Goal: Information Seeking & Learning: Learn about a topic

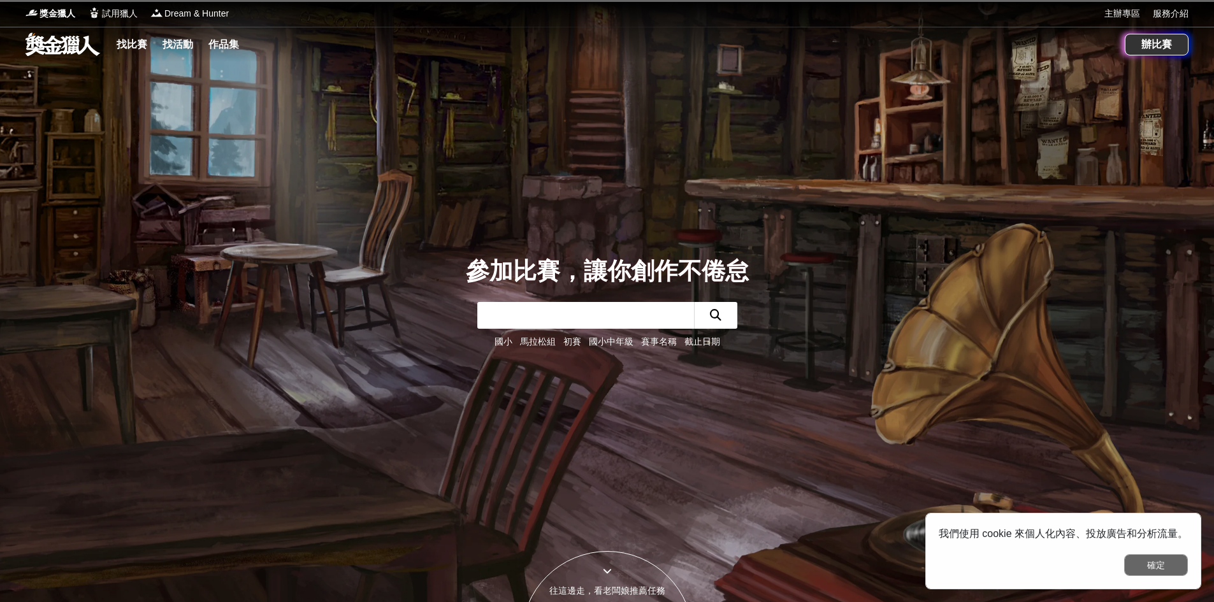
click at [1151, 564] on button "確定" at bounding box center [1156, 566] width 64 height 22
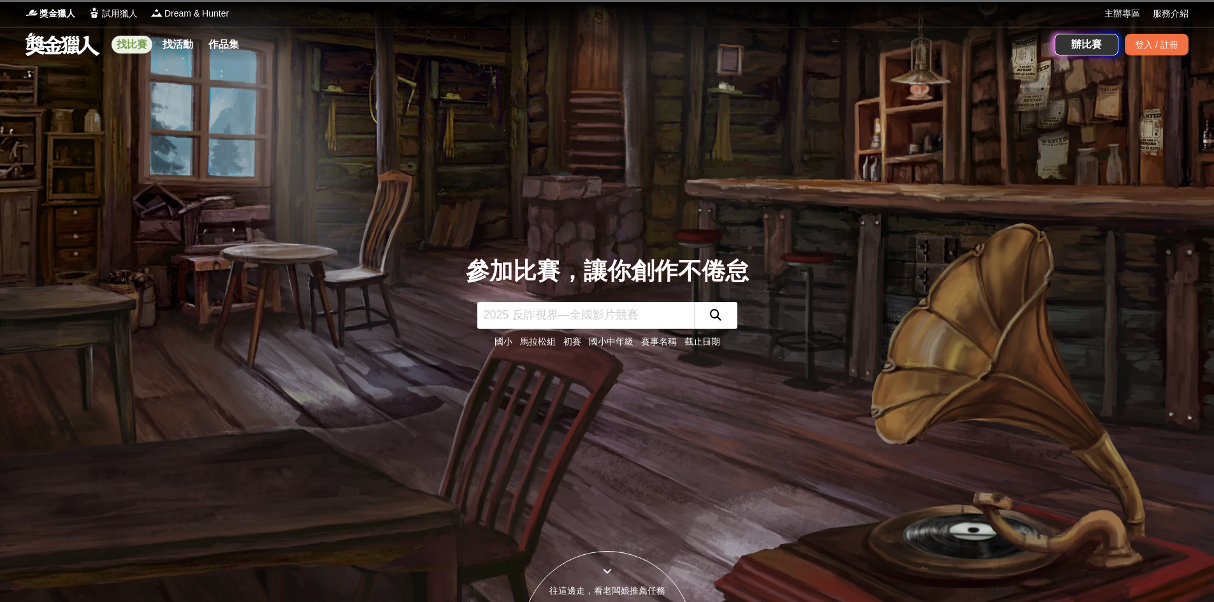
click at [129, 50] on link "找比賽" at bounding box center [132, 45] width 41 height 18
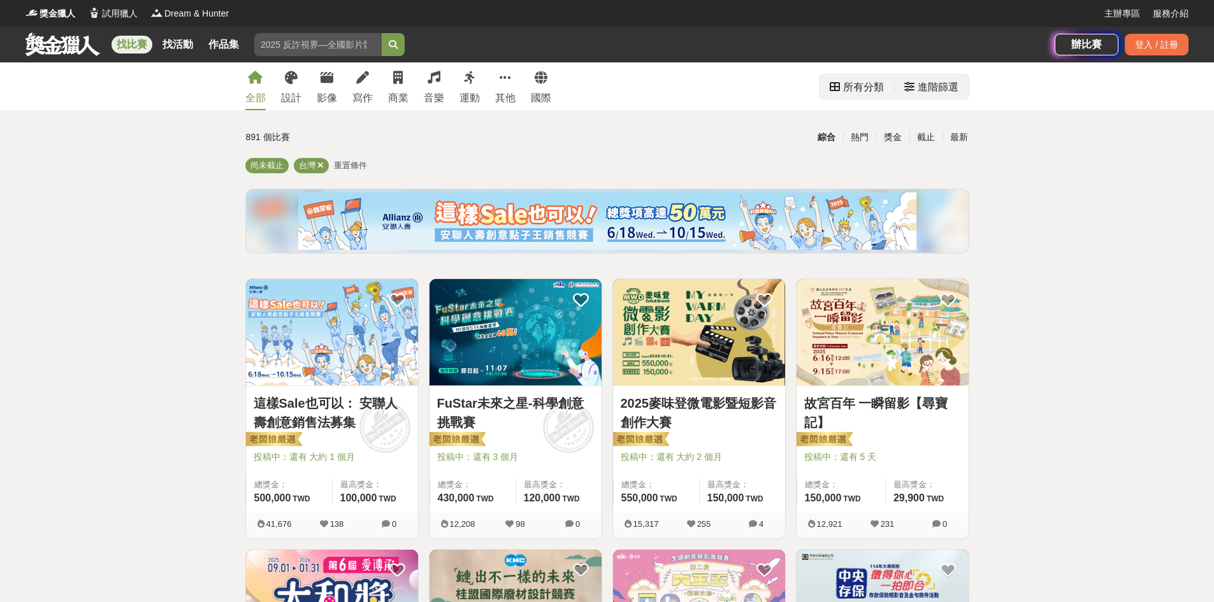
click at [931, 89] on div "進階篩選" at bounding box center [938, 87] width 41 height 25
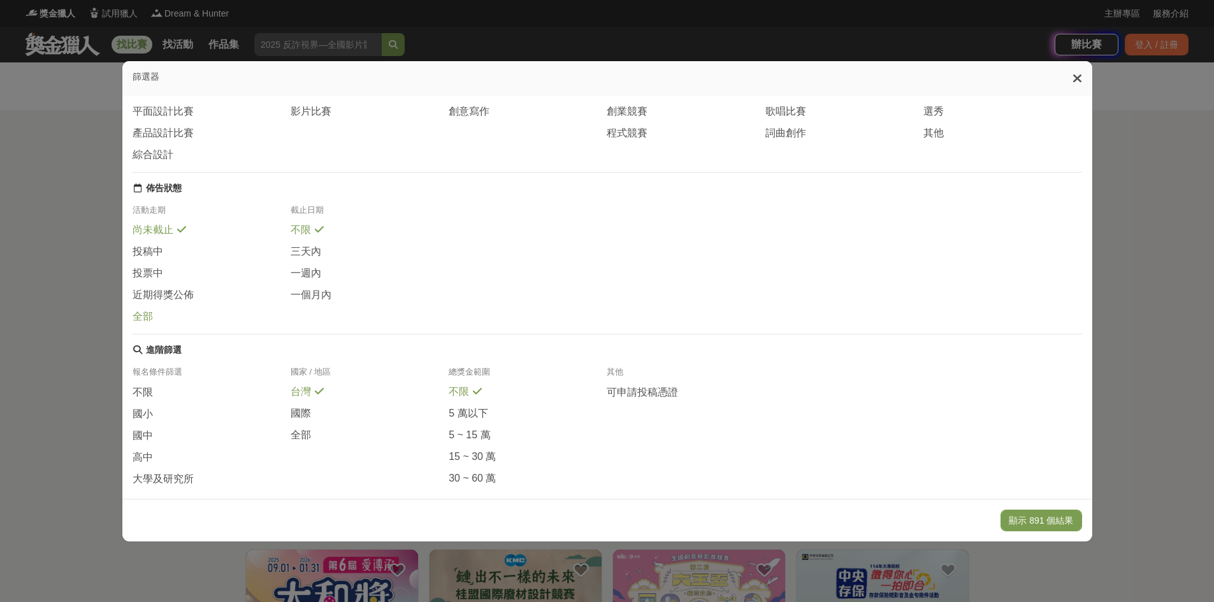
scroll to position [133, 0]
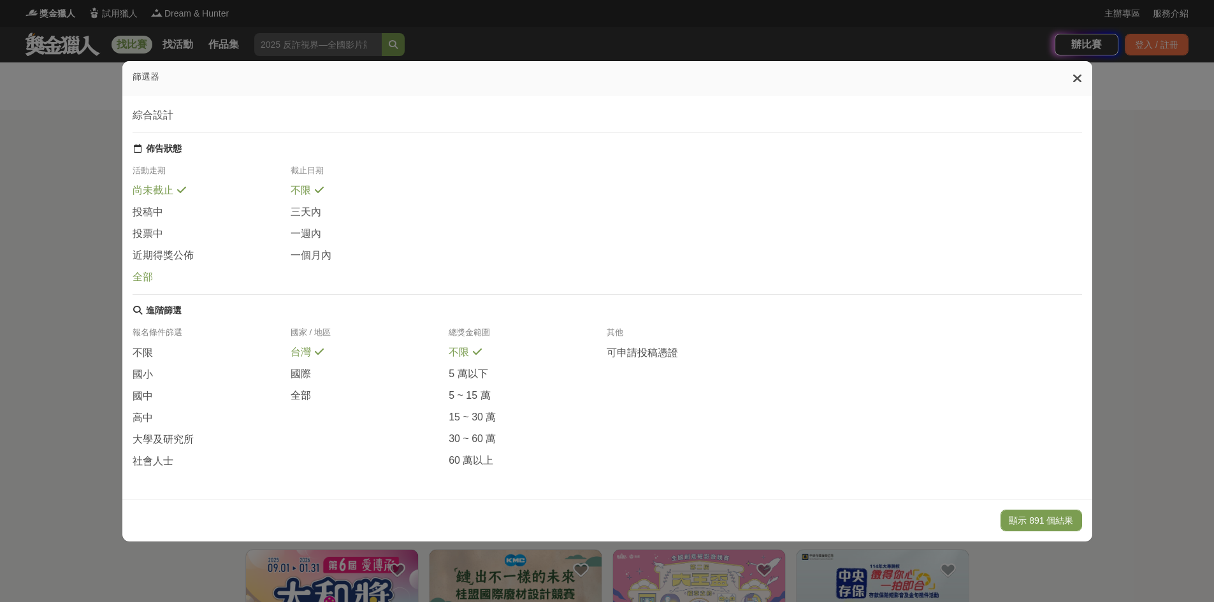
click at [156, 270] on span at bounding box center [161, 275] width 10 height 10
click at [177, 437] on span "大學及研究所" at bounding box center [163, 439] width 61 height 13
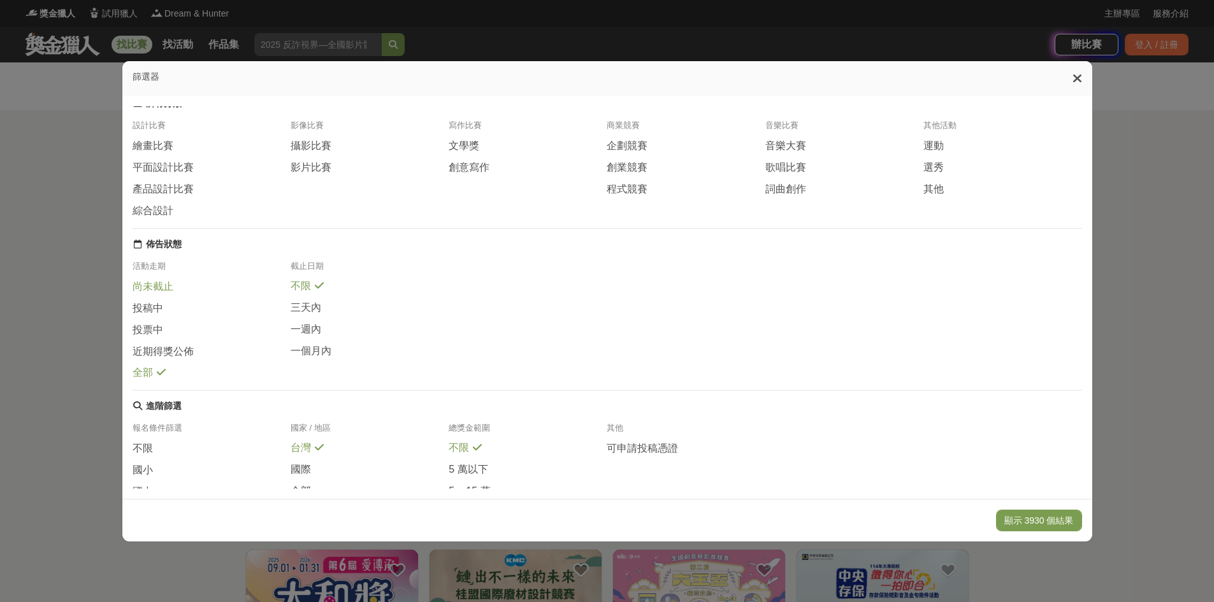
scroll to position [0, 0]
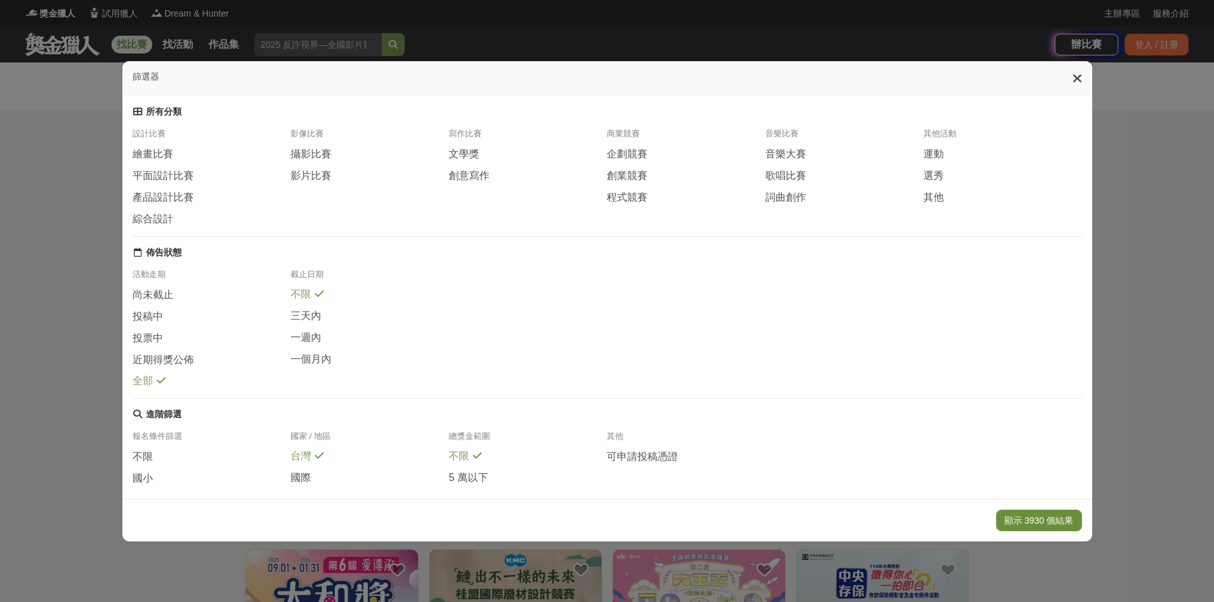
click at [1041, 525] on button "顯示 3930 個結果" at bounding box center [1039, 521] width 86 height 22
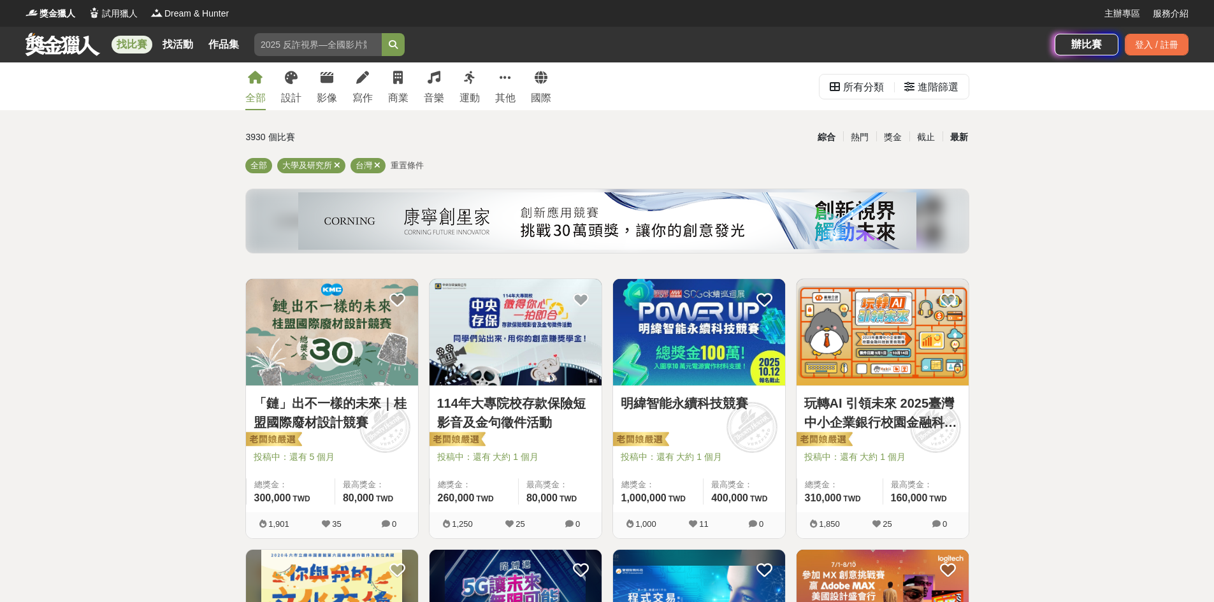
click at [959, 140] on div "最新" at bounding box center [959, 137] width 33 height 22
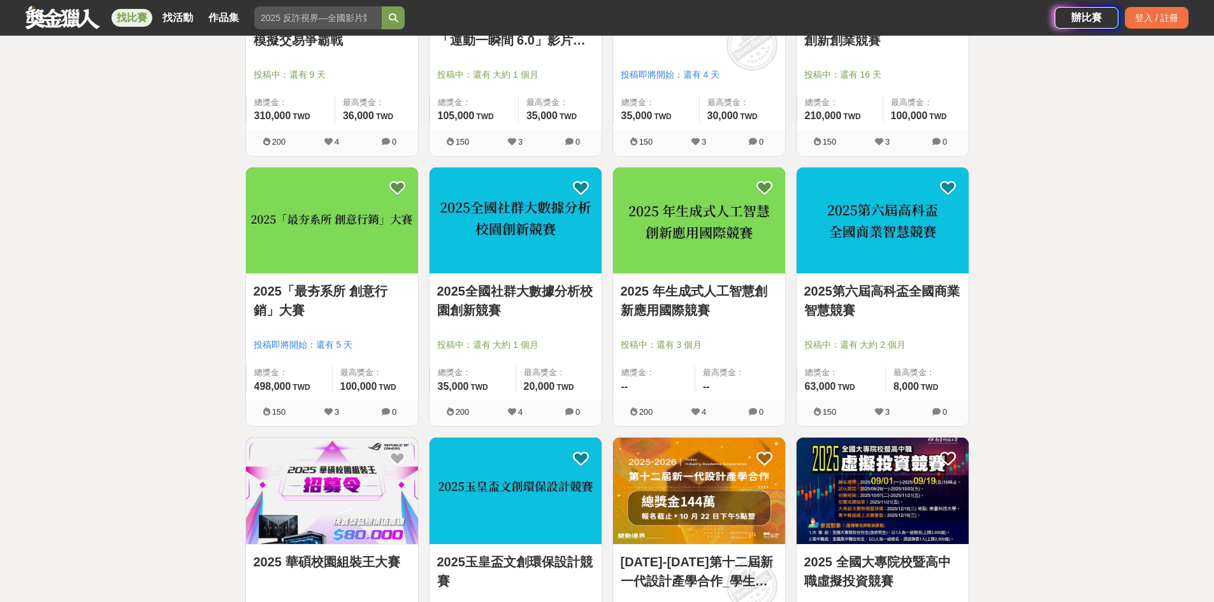
scroll to position [446, 0]
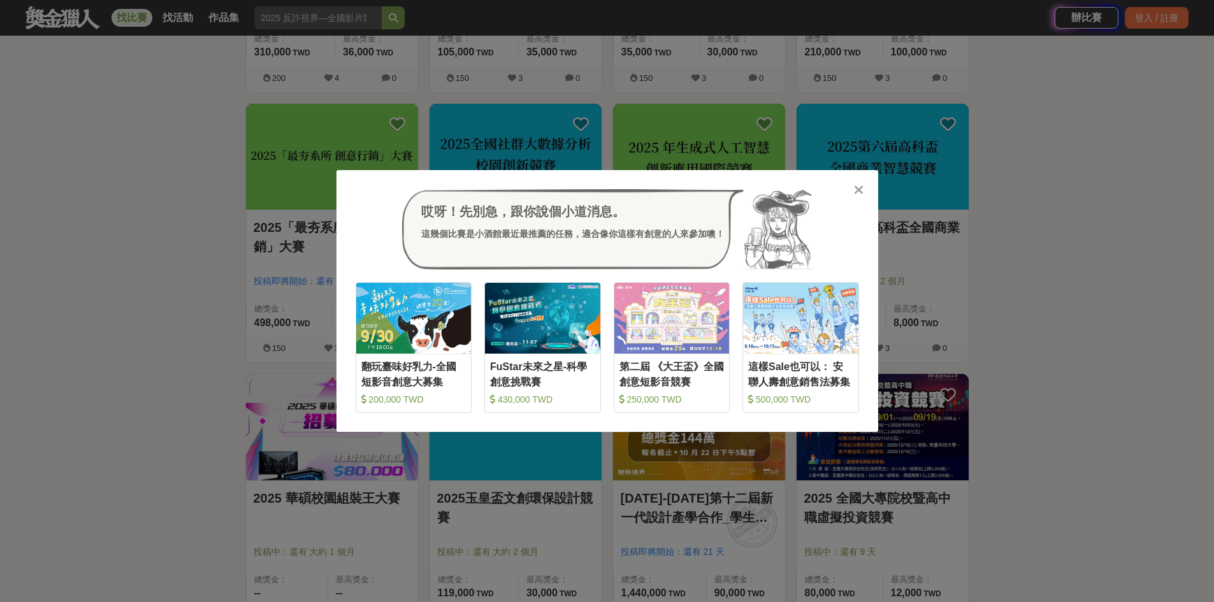
click at [859, 194] on icon at bounding box center [859, 190] width 10 height 13
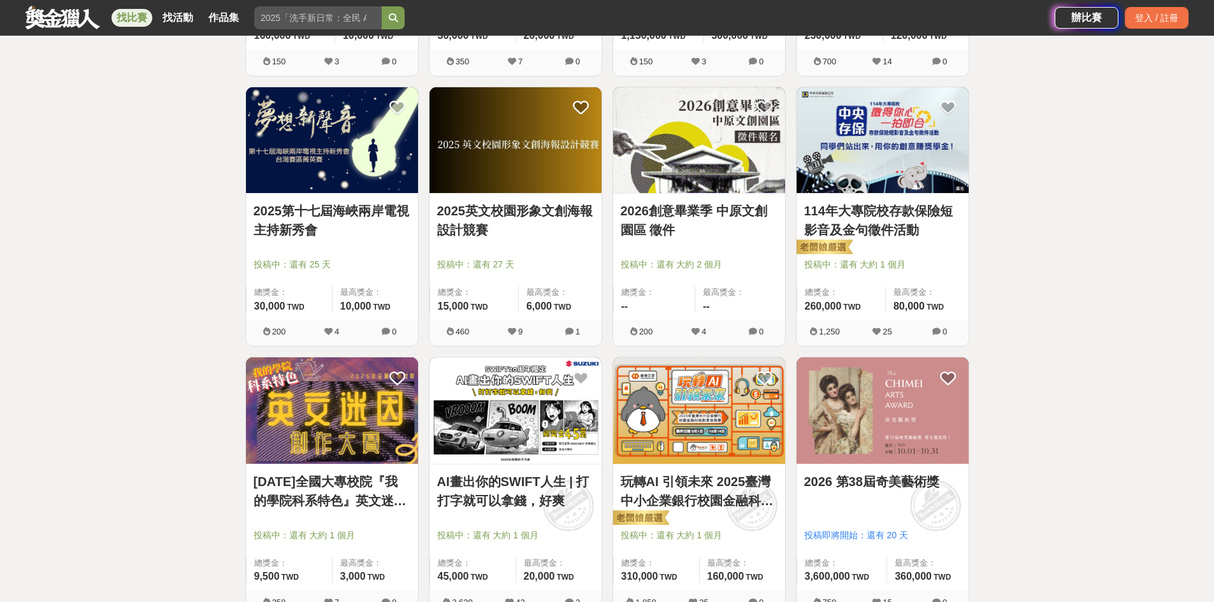
scroll to position [1466, 0]
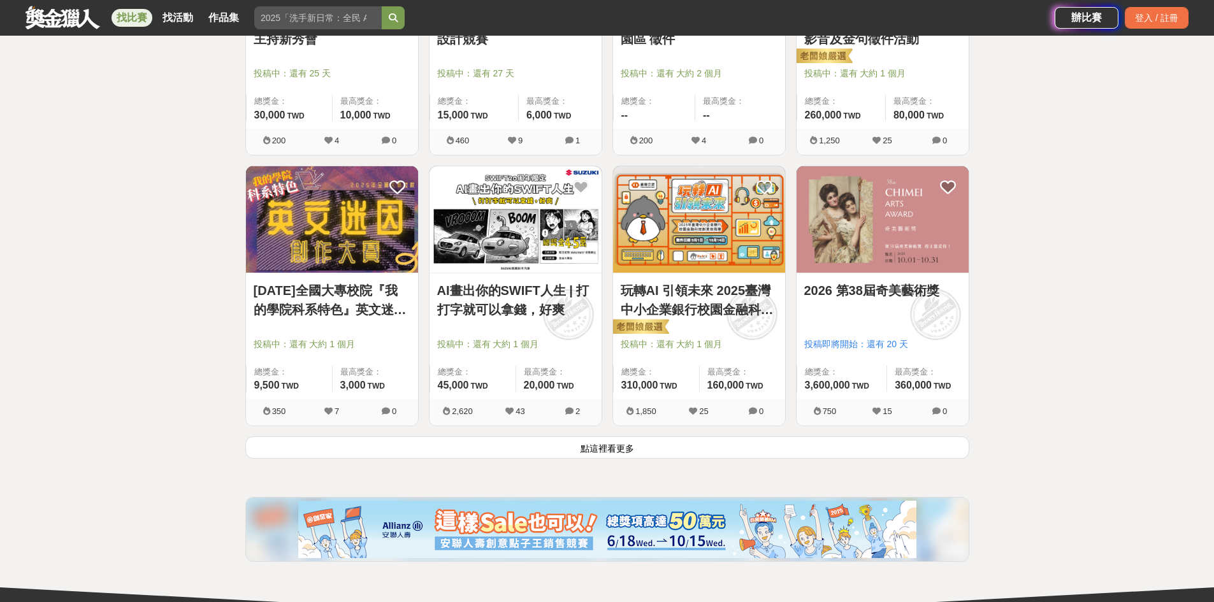
click at [606, 450] on button "點這裡看更多" at bounding box center [607, 448] width 724 height 22
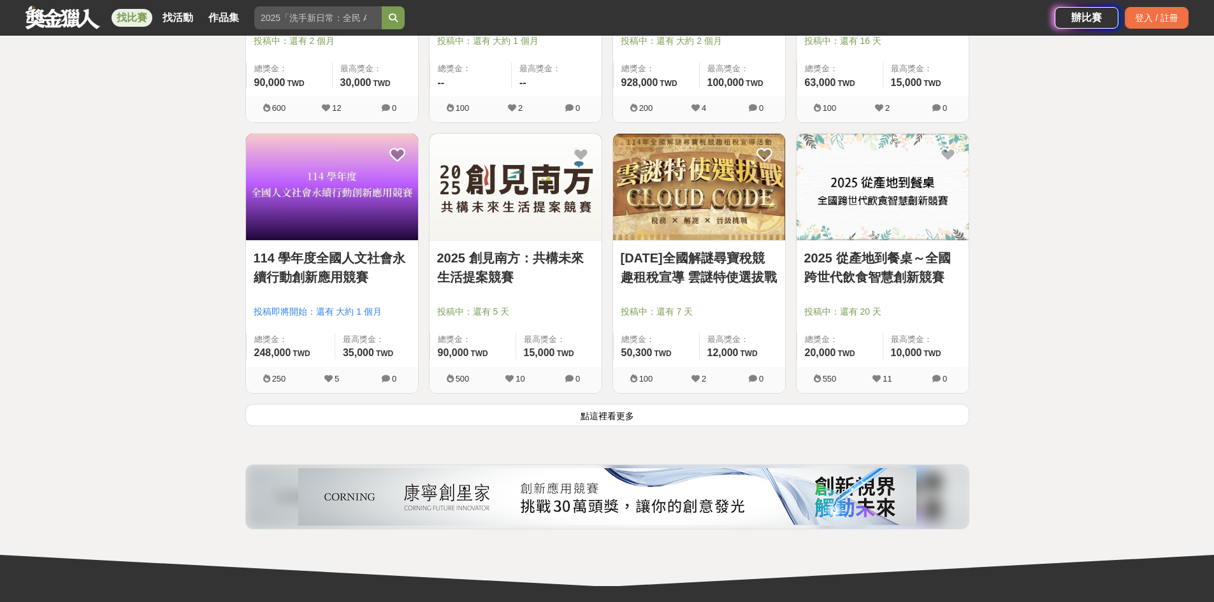
scroll to position [3123, 0]
click at [609, 409] on button "點這裡看更多" at bounding box center [607, 415] width 724 height 22
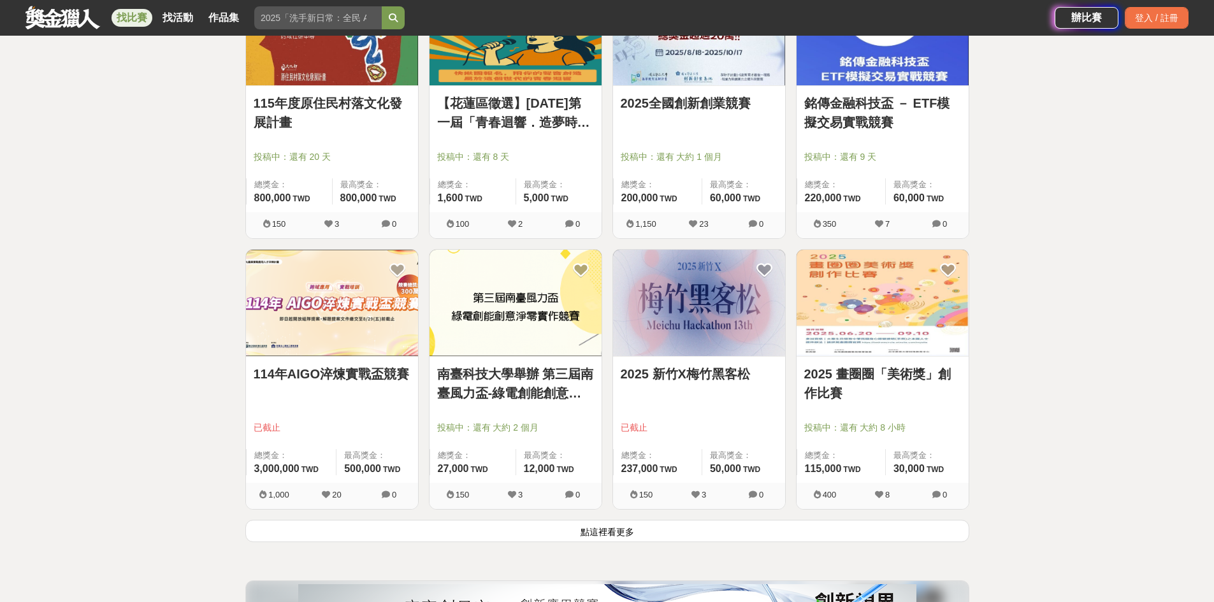
scroll to position [4653, 0]
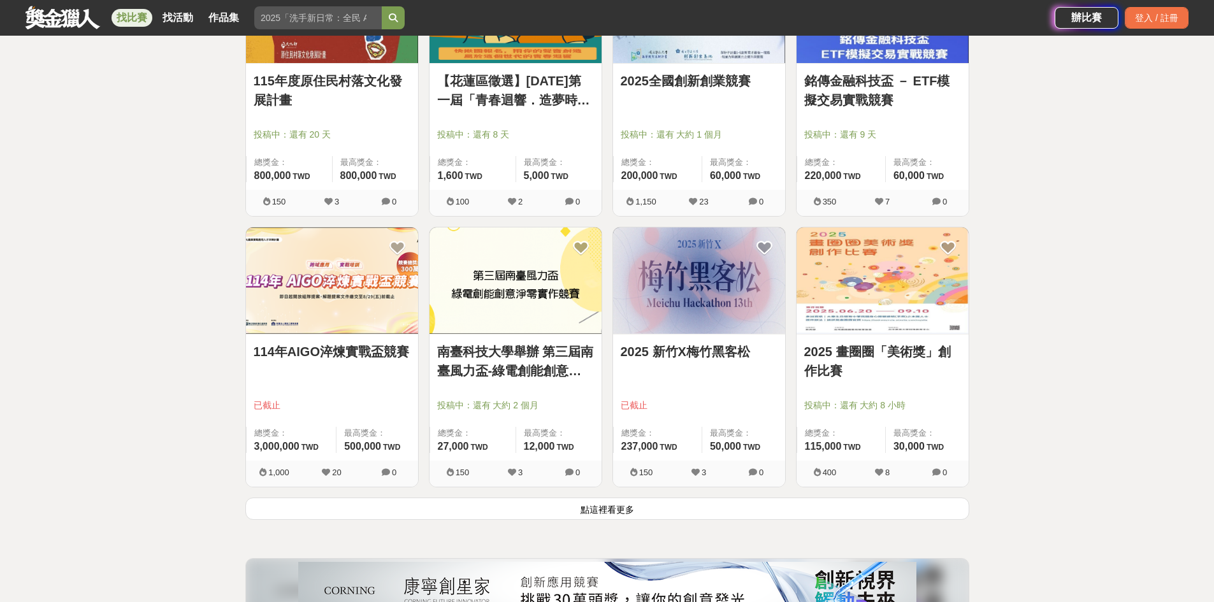
click at [607, 511] on button "點這裡看更多" at bounding box center [607, 509] width 724 height 22
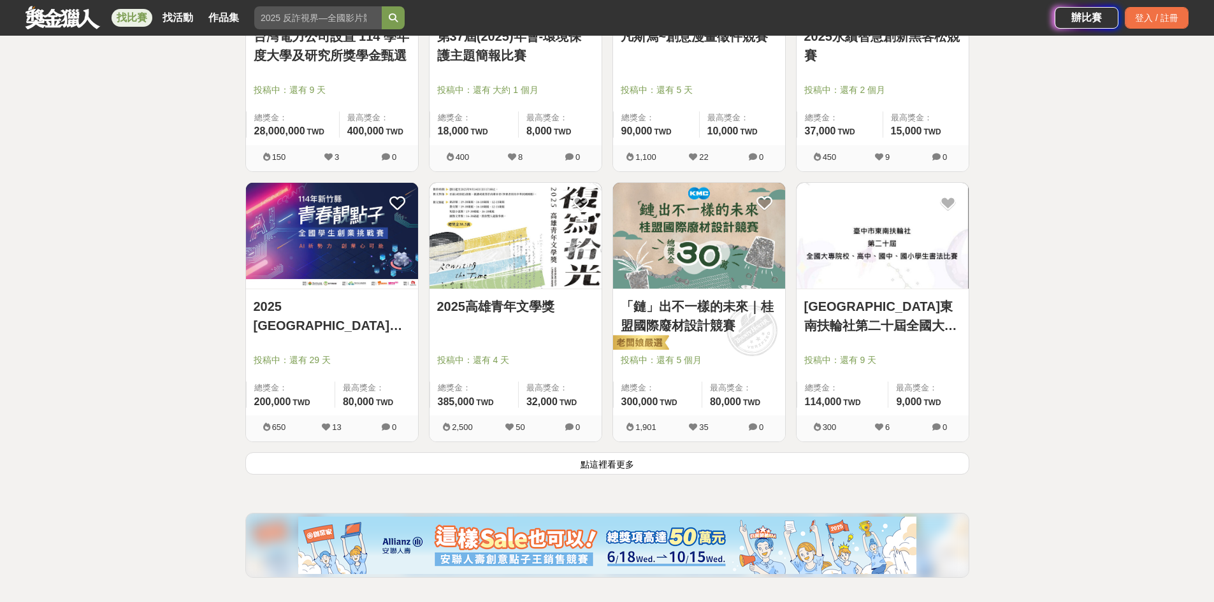
scroll to position [6533, 0]
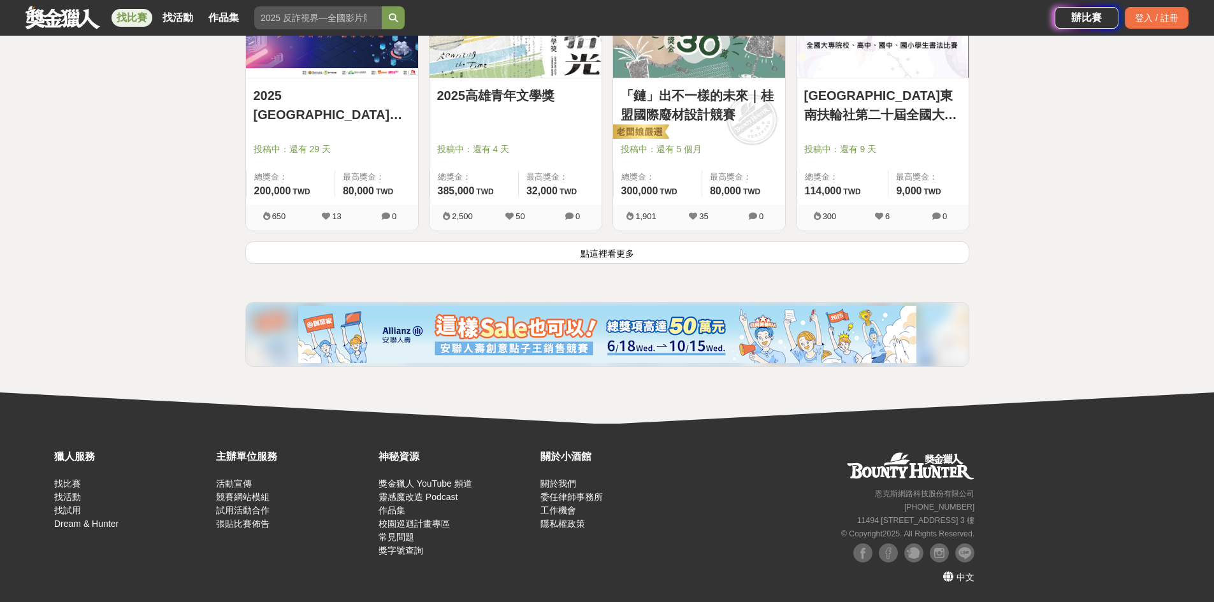
click at [621, 253] on button "點這裡看更多" at bounding box center [607, 253] width 724 height 22
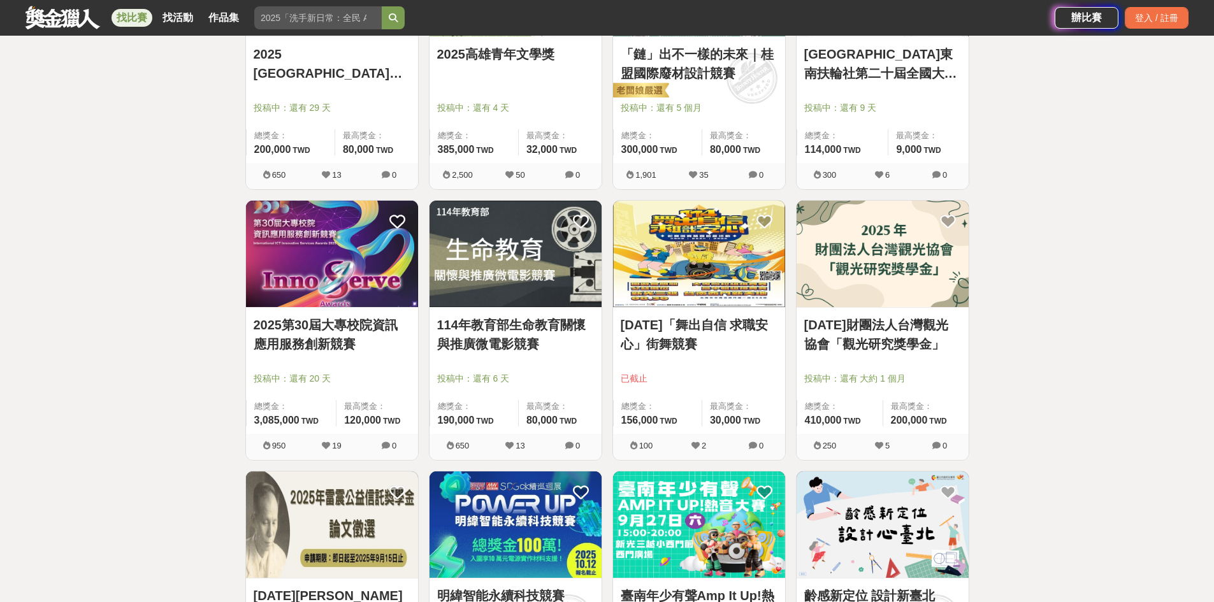
scroll to position [6661, 0]
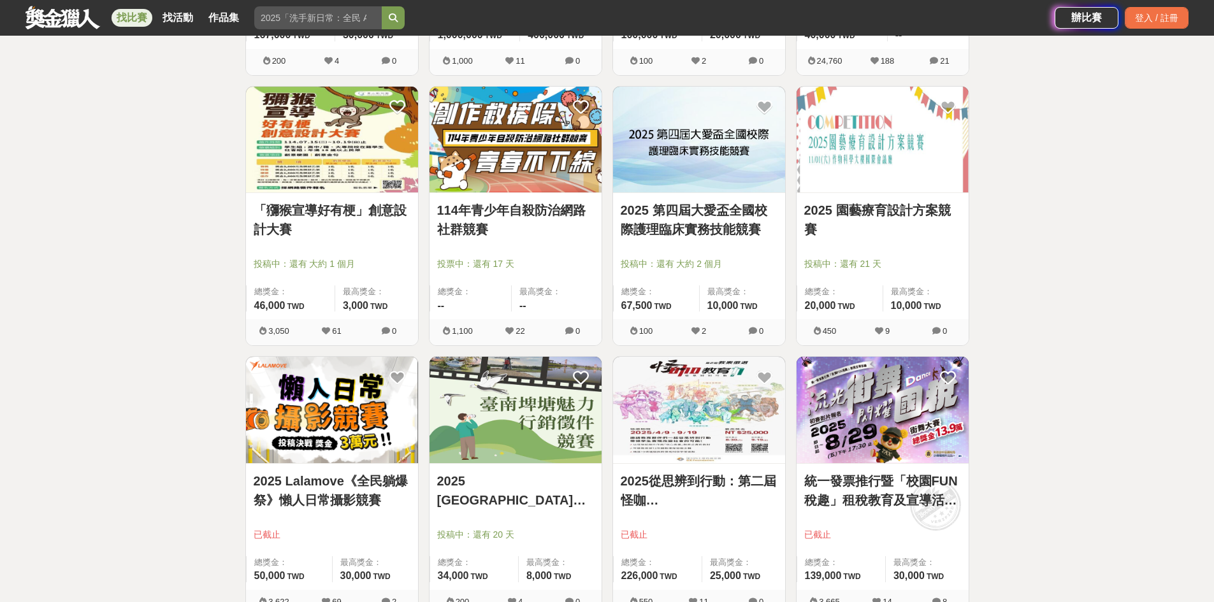
scroll to position [7234, 0]
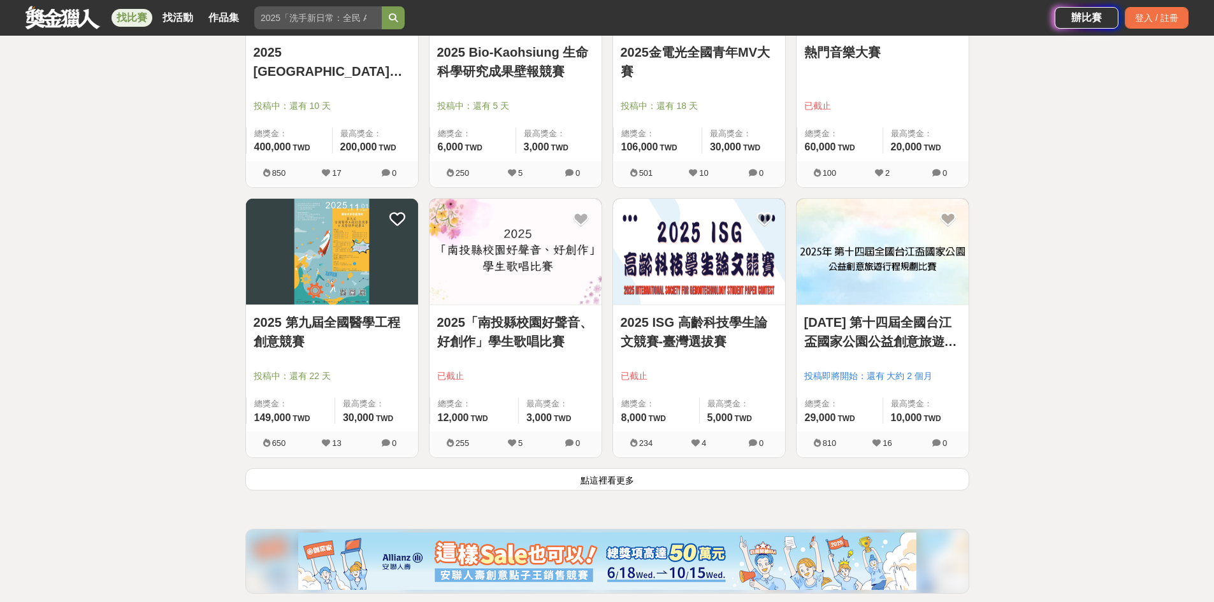
scroll to position [7936, 0]
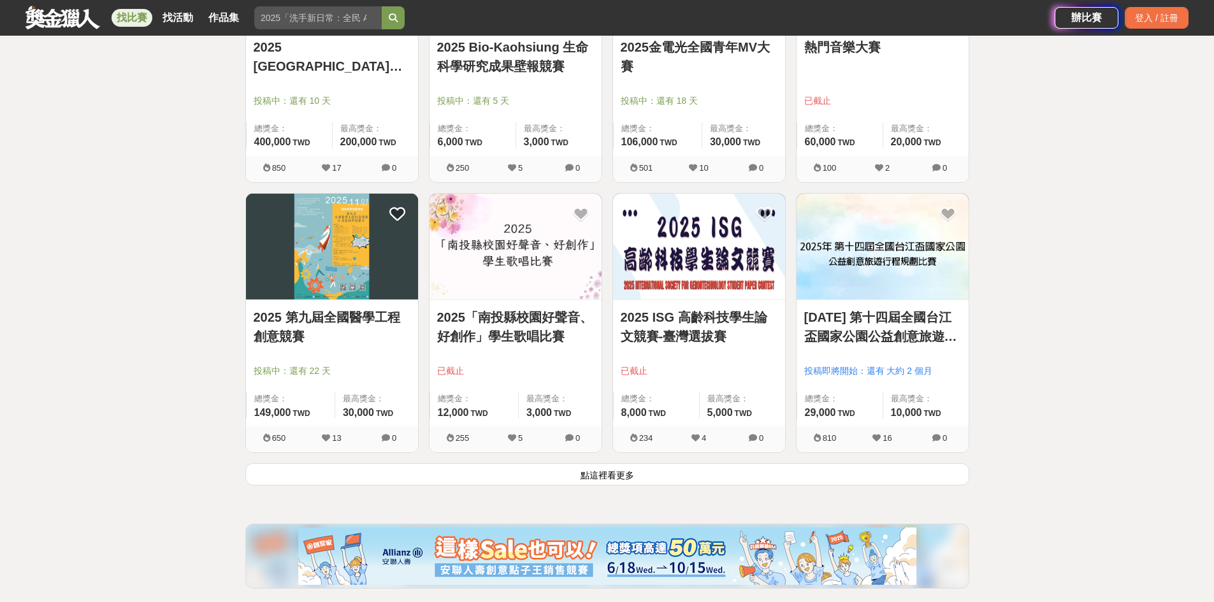
click at [620, 475] on button "點這裡看更多" at bounding box center [607, 474] width 724 height 22
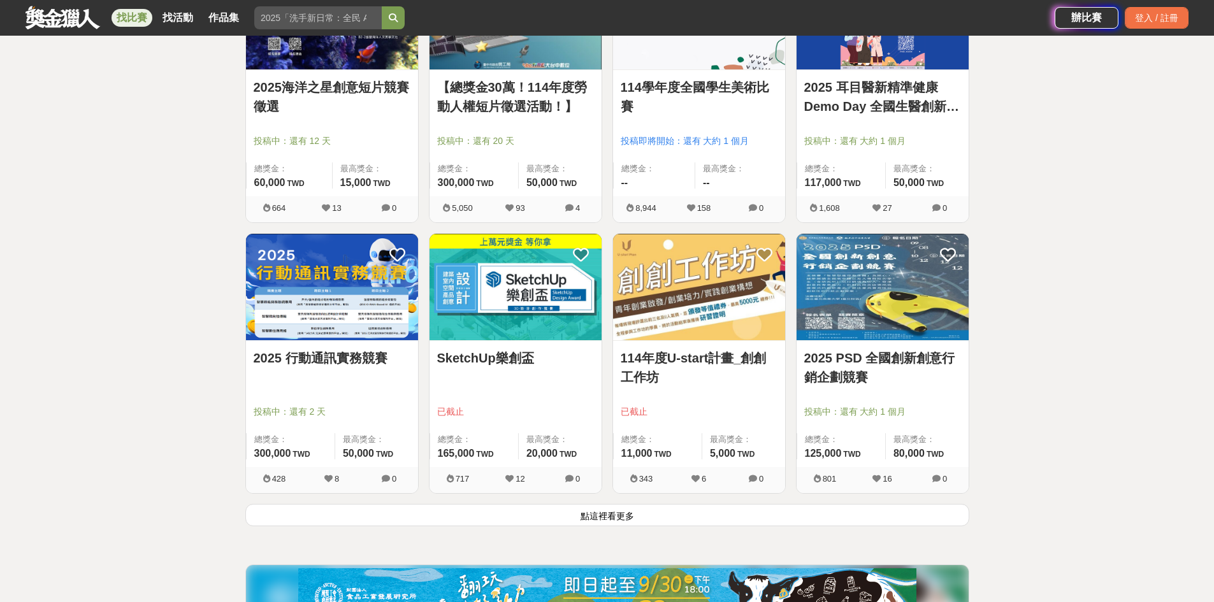
scroll to position [9593, 0]
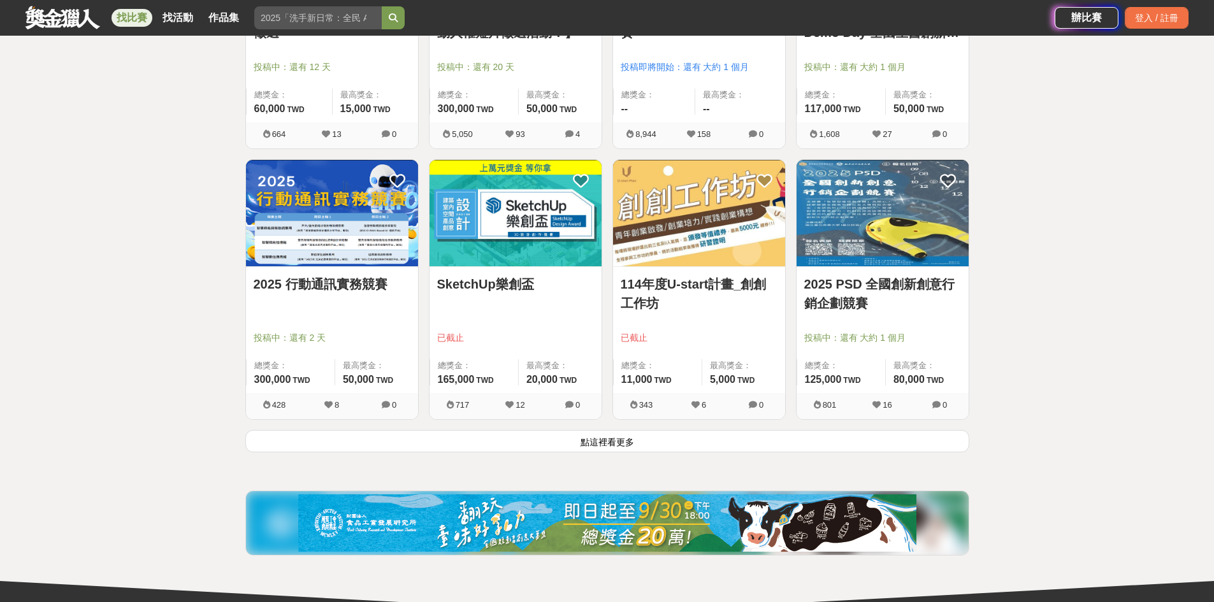
click at [618, 439] on button "點這裡看更多" at bounding box center [607, 441] width 724 height 22
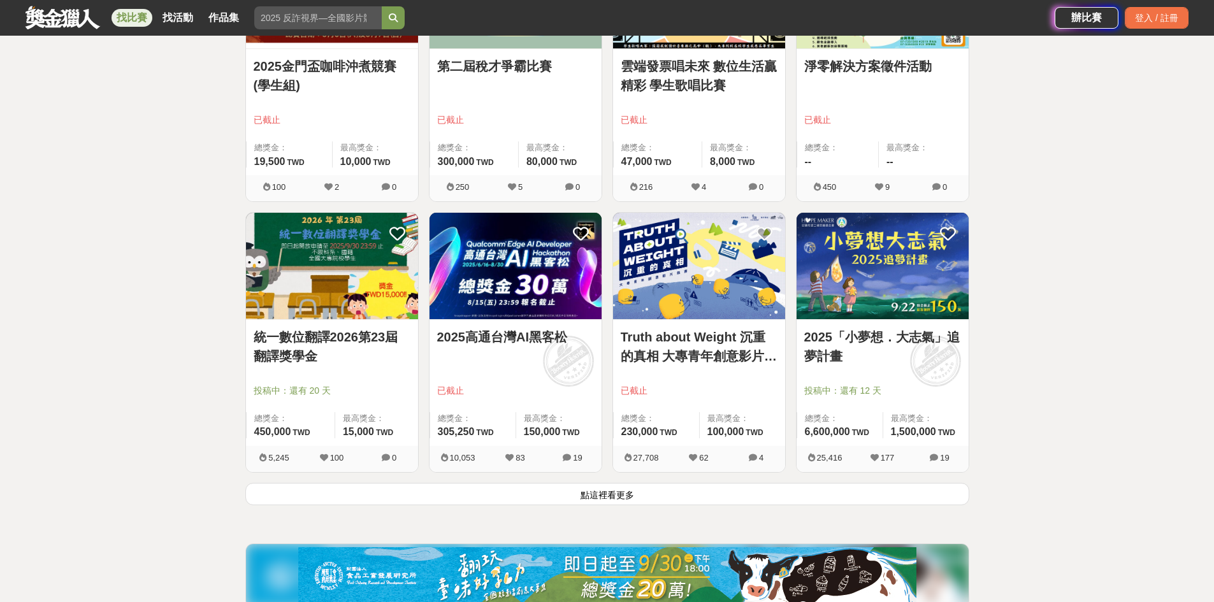
scroll to position [11187, 0]
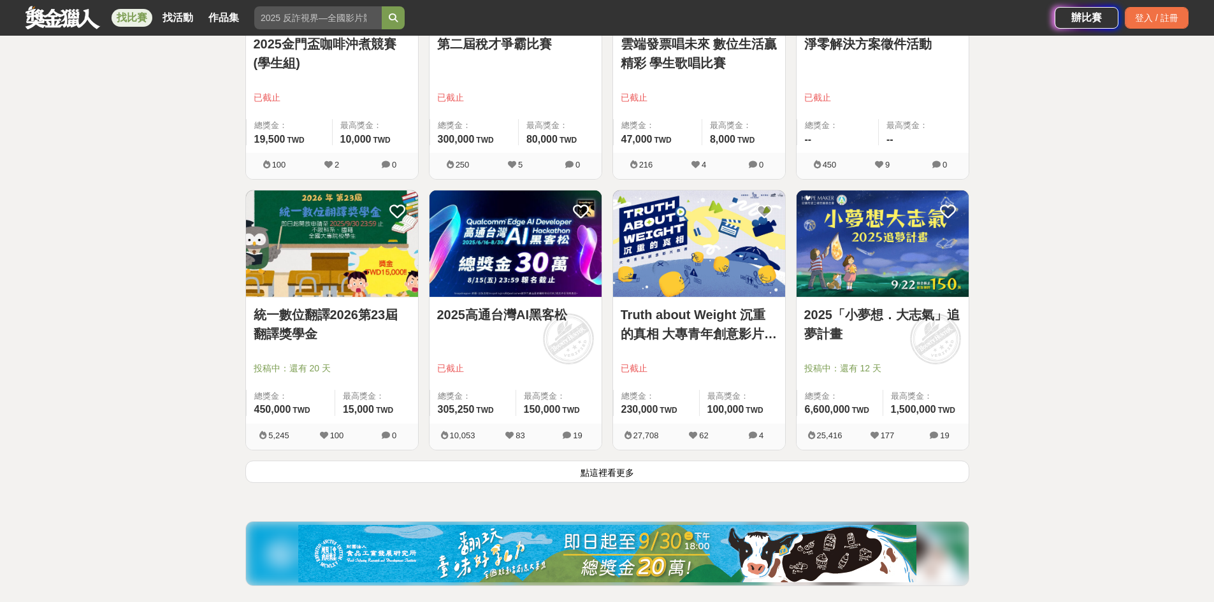
click at [593, 472] on button "點這裡看更多" at bounding box center [607, 472] width 724 height 22
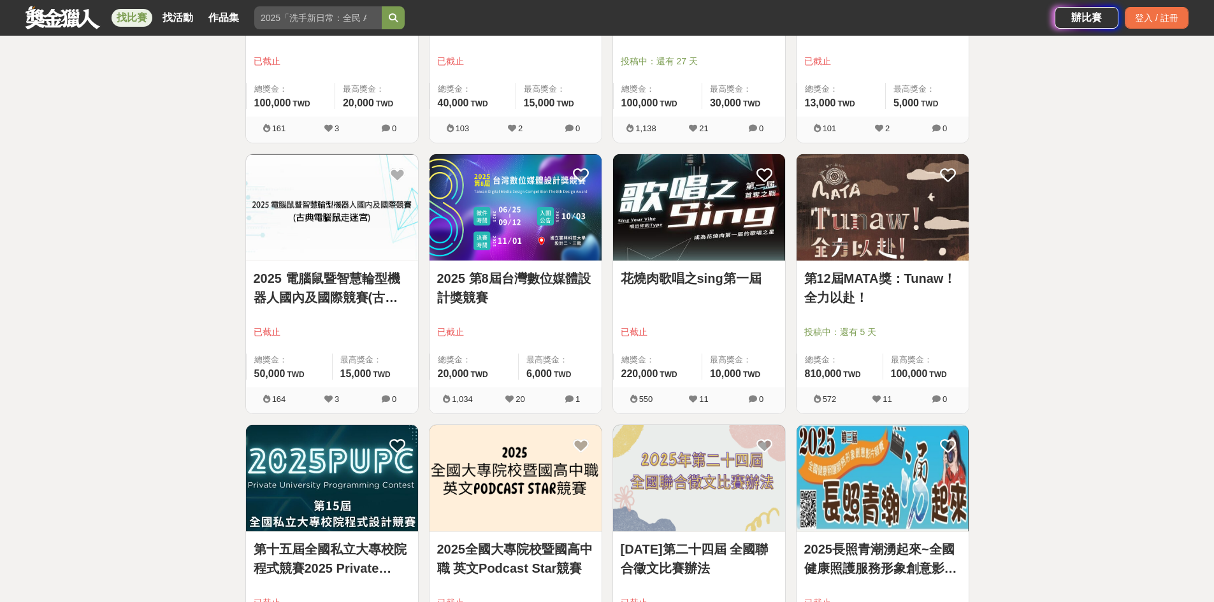
scroll to position [12589, 0]
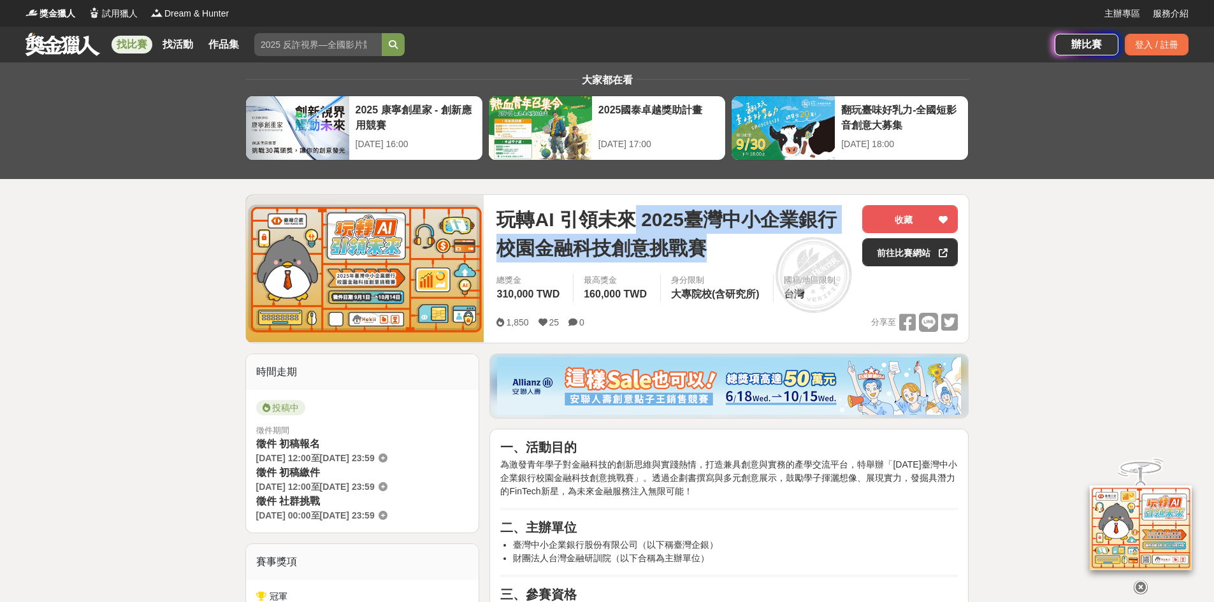
drag, startPoint x: 634, startPoint y: 219, endPoint x: 712, endPoint y: 254, distance: 85.3
click at [712, 254] on span "玩轉AI 引領未來 2025臺灣中小企業銀行校園金融科技創意挑戰賽" at bounding box center [675, 233] width 356 height 57
copy span "2025臺灣中小企業銀行校園金融科技創意挑戰賽"
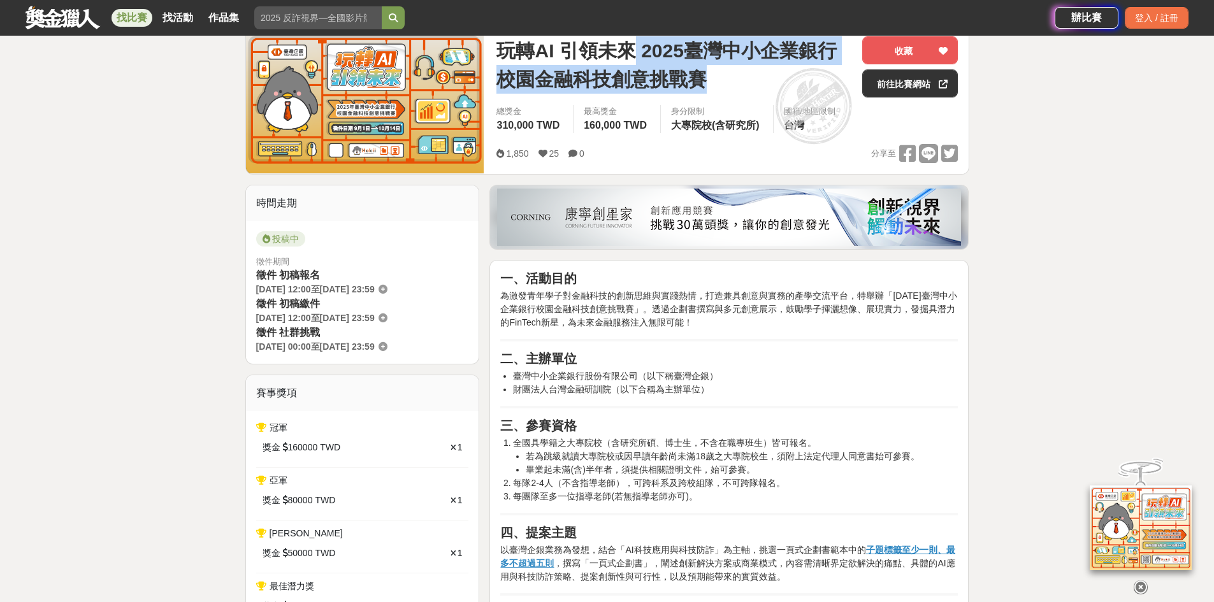
scroll to position [191, 0]
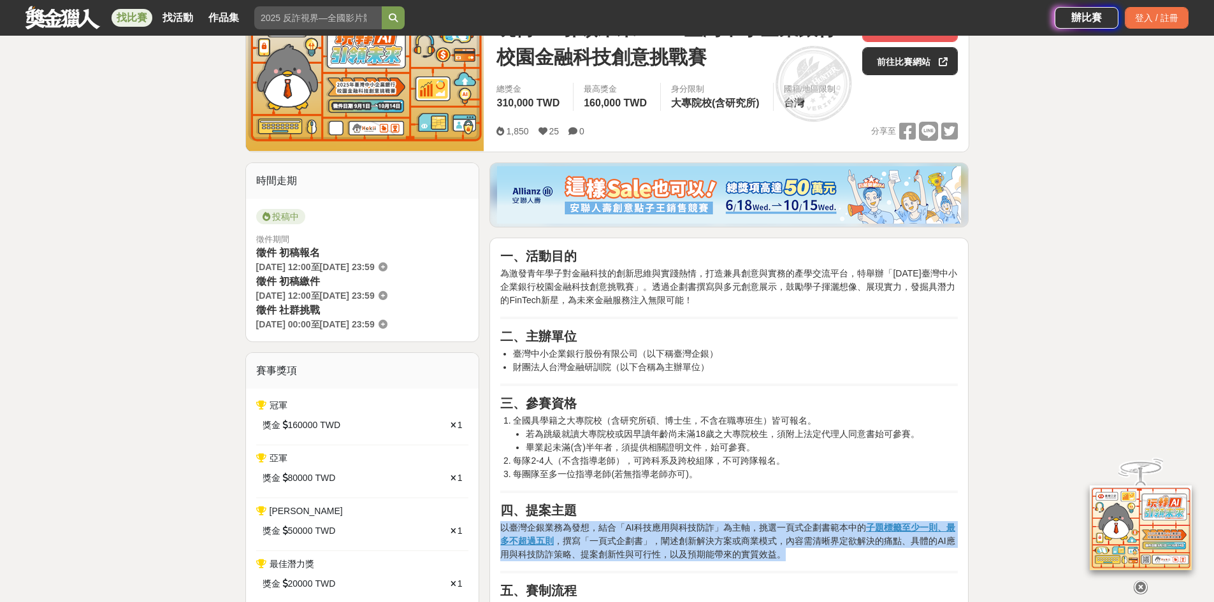
drag, startPoint x: 501, startPoint y: 527, endPoint x: 794, endPoint y: 555, distance: 294.6
click at [794, 555] on p "以臺灣企銀業務為發想，結合「AI科技應用與科技防詐」為主軸，挑選一頁式企劃書範本中的 子題標籤至少一則、最多不超過五則 ，撰寫「一頁式企劃書」，闡述創新解決方…" at bounding box center [729, 541] width 458 height 40
copy p "以臺灣企銀業務為發想，結合「AI科技應用與科技防詐」為主軸，挑選一頁式企劃書範本中的 子題標籤至少一則、最多不超過五則 ，撰寫「一頁式企劃書」，闡述創新解決方…"
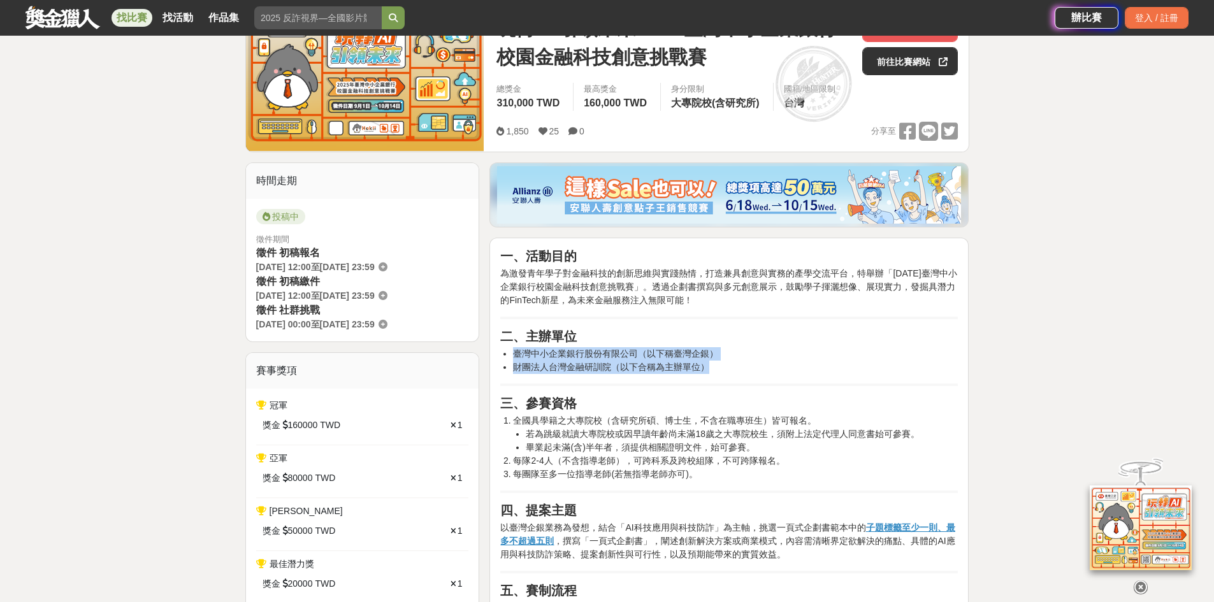
drag, startPoint x: 513, startPoint y: 355, endPoint x: 733, endPoint y: 370, distance: 220.4
click at [733, 370] on ul "臺灣中小企業銀行股份有限公司（以下稱臺灣企銀） 財團法人台灣金融研訓院（以下合稱為主辦單位）" at bounding box center [729, 360] width 458 height 27
copy ul "臺灣中小企業銀行股份有限公司（以下稱臺灣企銀） 財團法人台灣金融研訓院（以下合稱為主辦單位）"
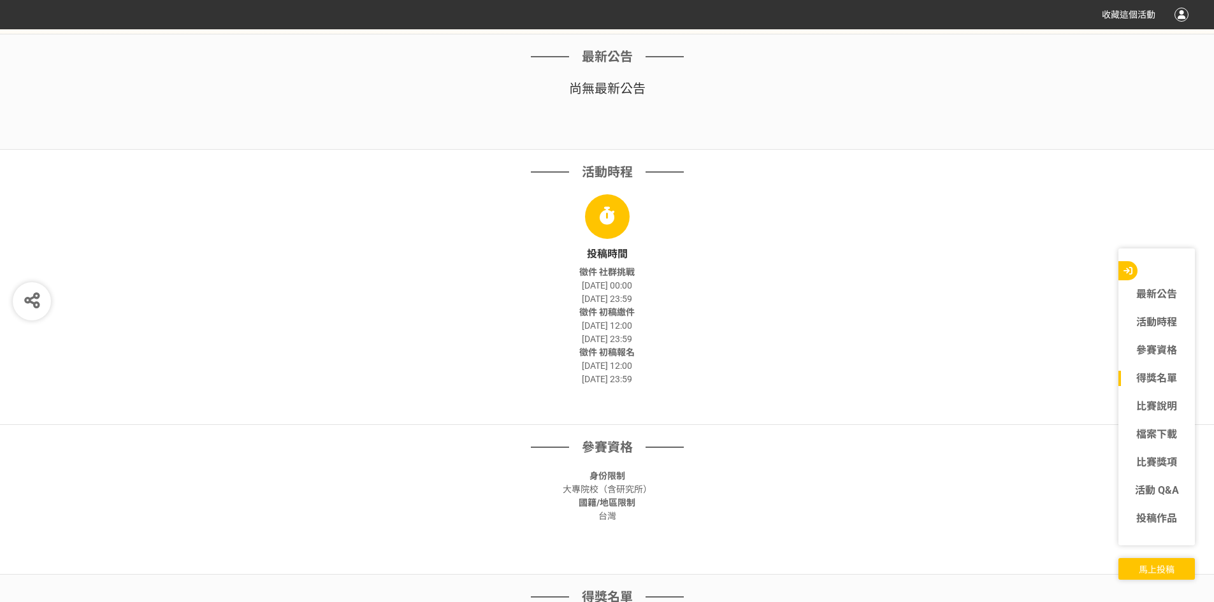
scroll to position [829, 0]
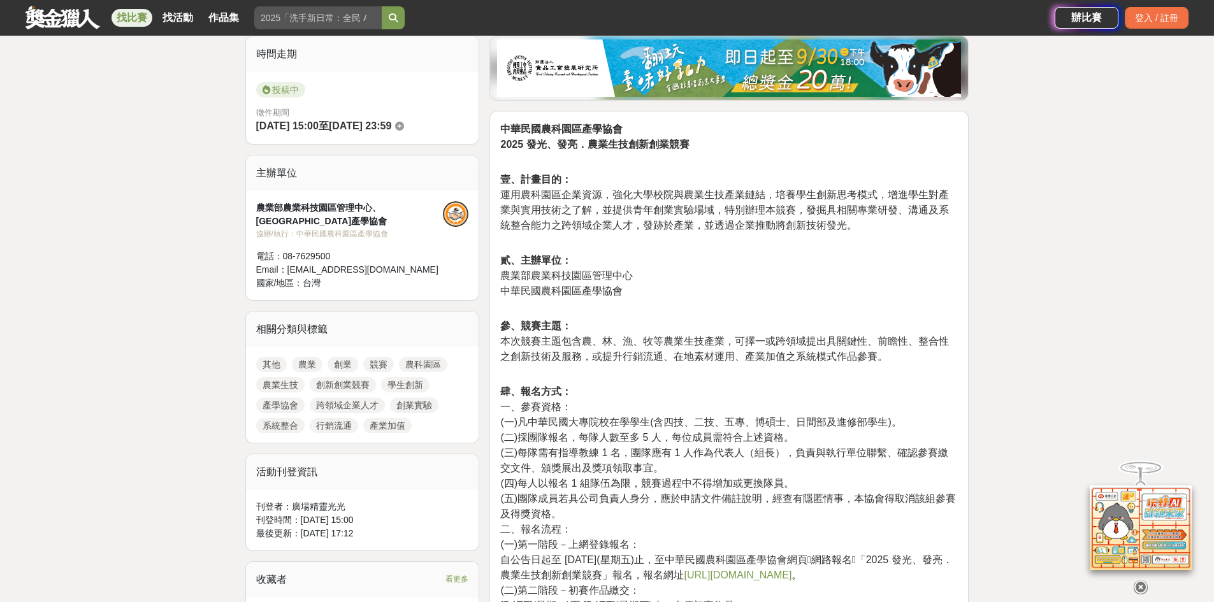
scroll to position [319, 0]
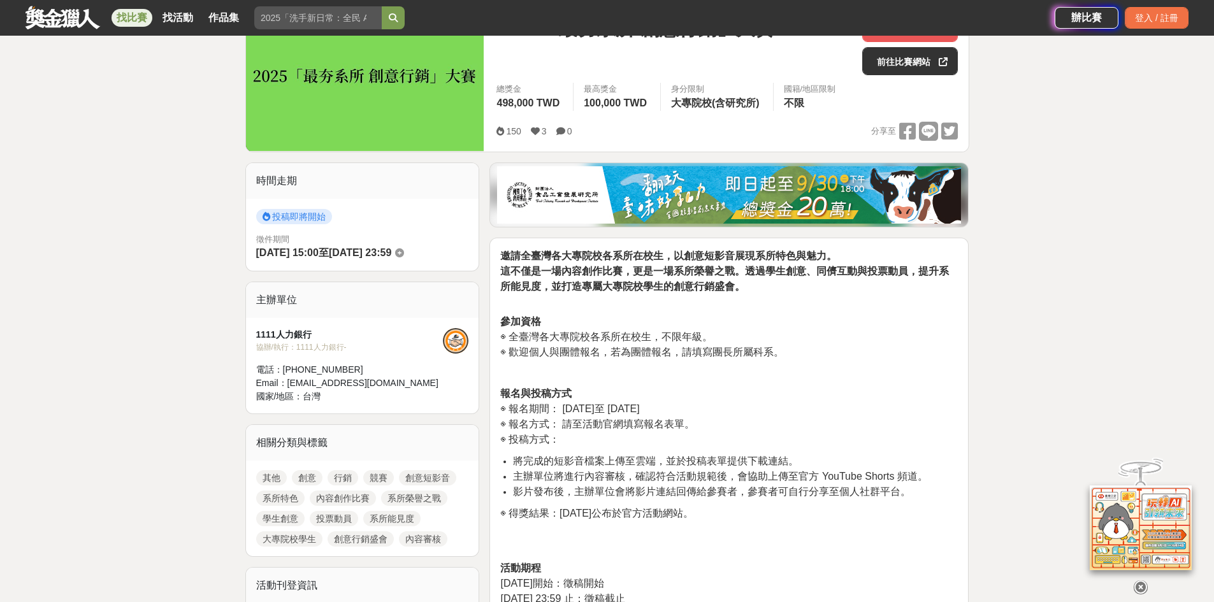
scroll to position [574, 0]
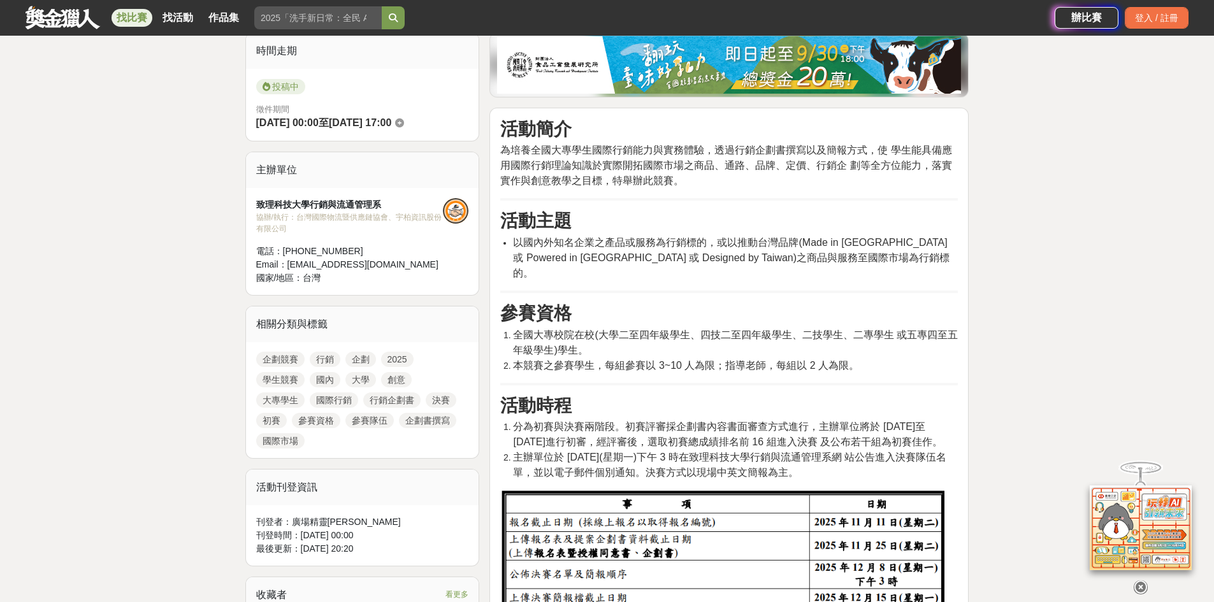
scroll to position [319, 0]
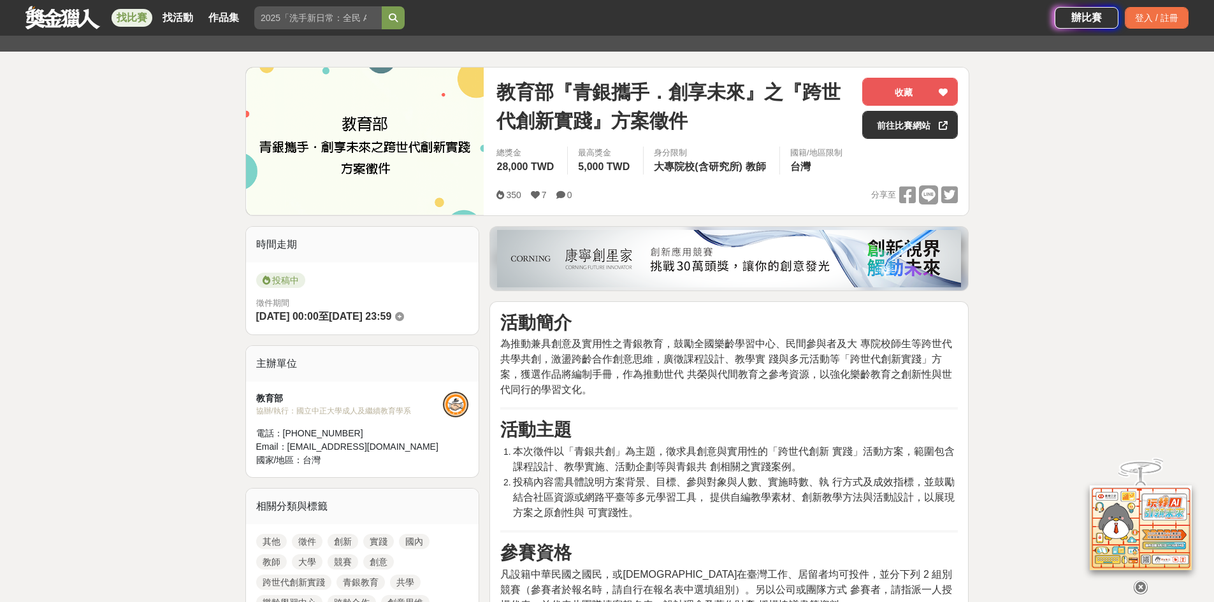
scroll to position [191, 0]
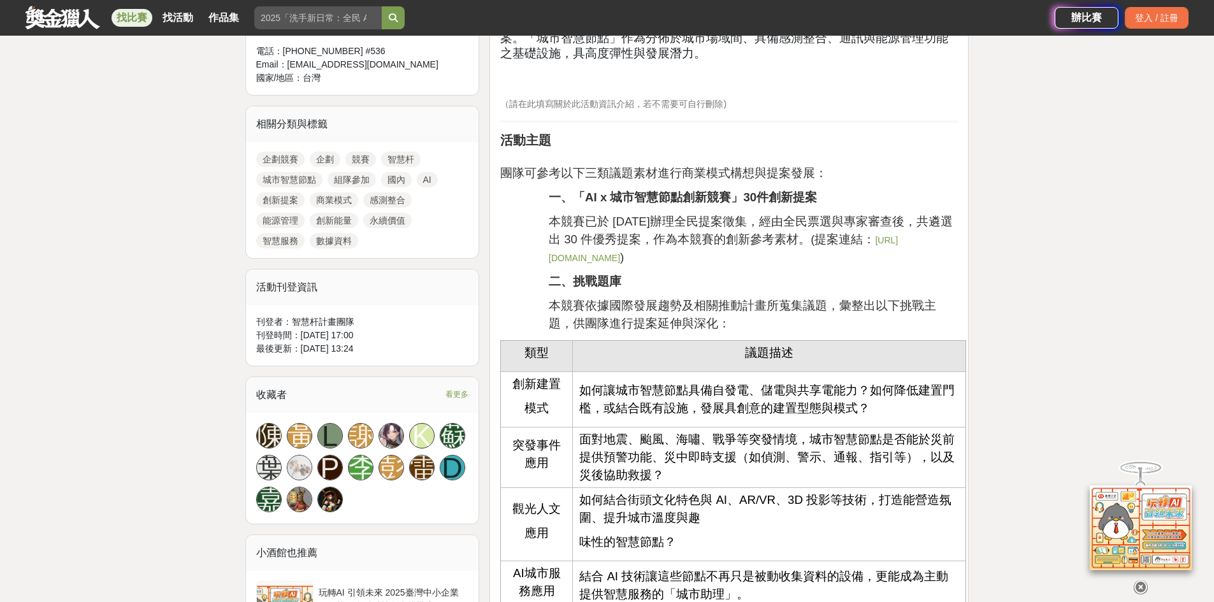
scroll to position [127, 0]
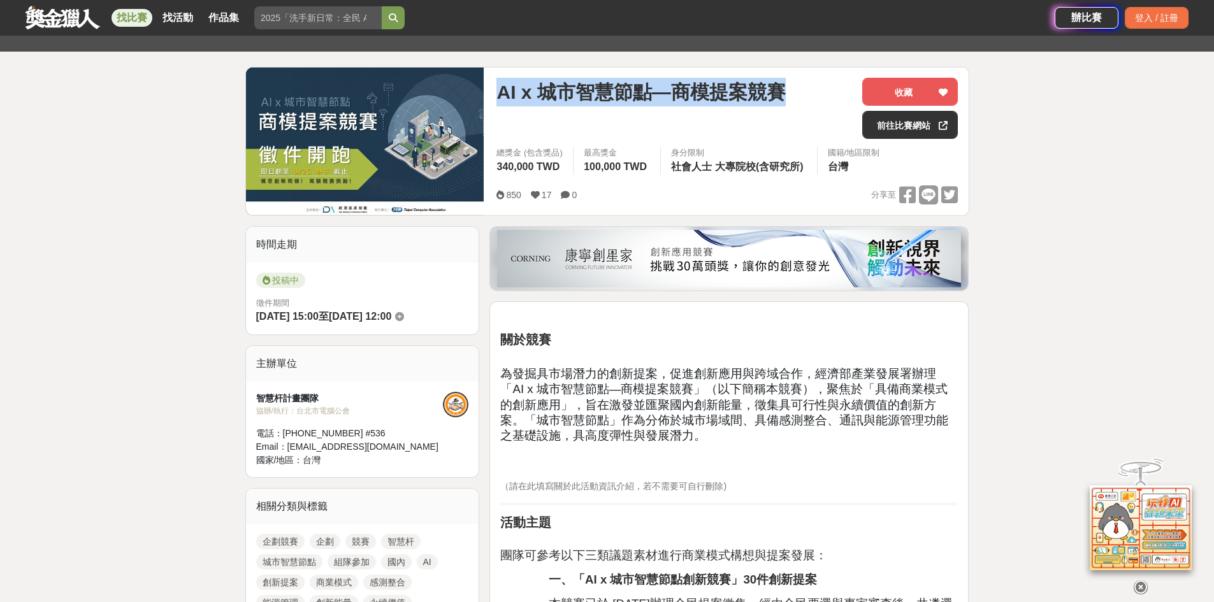
drag, startPoint x: 500, startPoint y: 92, endPoint x: 785, endPoint y: 92, distance: 285.6
click at [785, 92] on div "AI x 城市智慧節點—商模提案競賽" at bounding box center [675, 92] width 356 height 29
drag, startPoint x: 785, startPoint y: 92, endPoint x: 635, endPoint y: 85, distance: 150.6
click at [635, 85] on span "AI x 城市智慧節點—商模提案競賽" at bounding box center [641, 92] width 289 height 29
drag, startPoint x: 490, startPoint y: 92, endPoint x: 785, endPoint y: 94, distance: 295.1
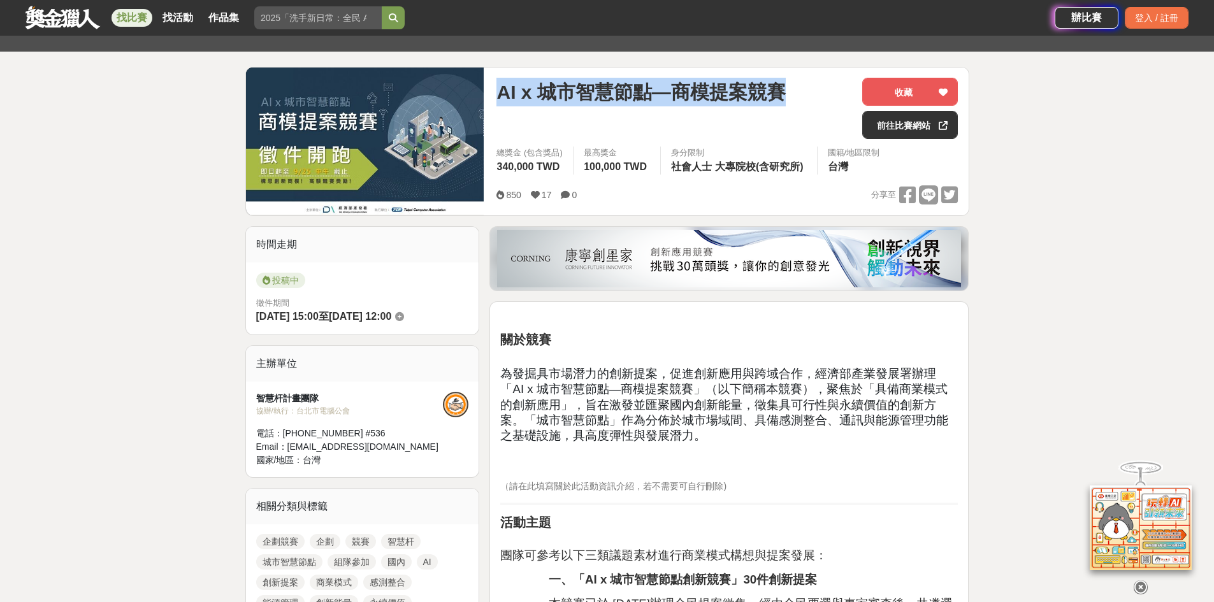
click at [796, 96] on div "AI x 城市智慧節點—商模提案競賽 收藏 前往比賽網站 總獎金 (包含獎品) 340,000 TWD 最高獎金 100,000 TWD 身分限制 社會人士 …" at bounding box center [727, 142] width 482 height 148
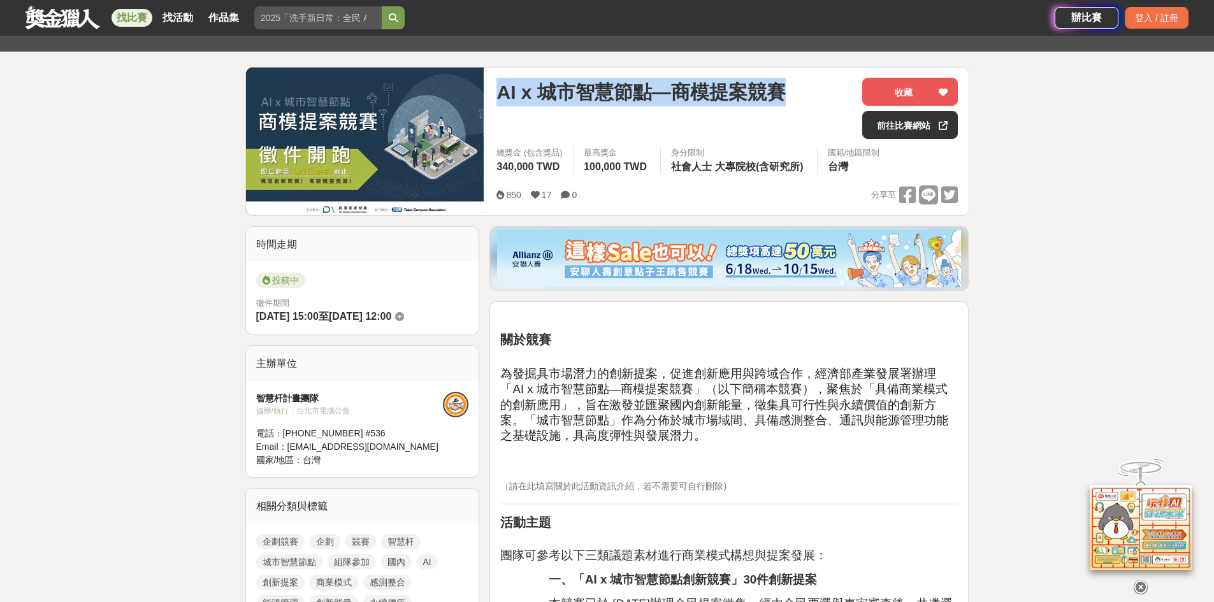
copy span "AI x 城市智慧節點—商模提案競賽"
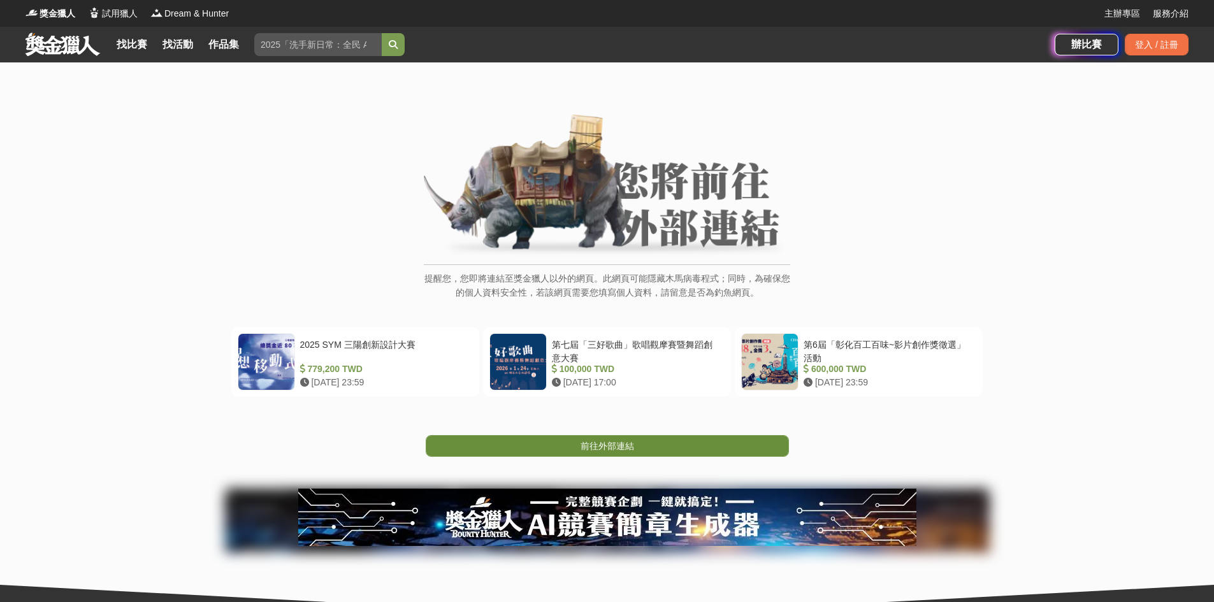
click at [613, 446] on span "前往外部連結" at bounding box center [608, 446] width 54 height 10
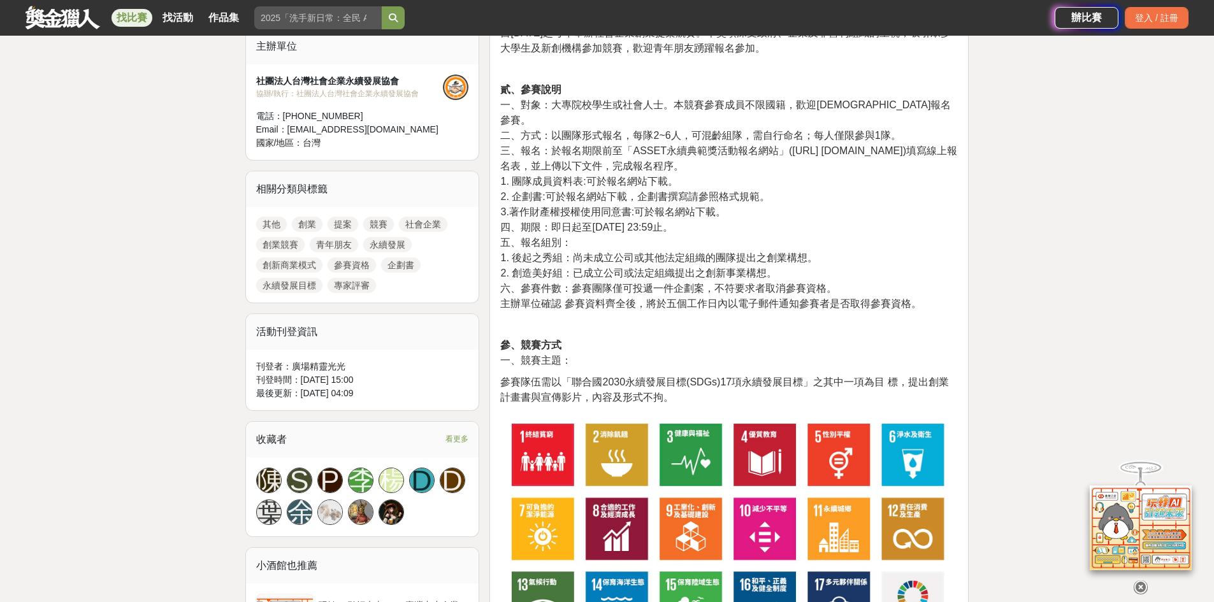
scroll to position [446, 0]
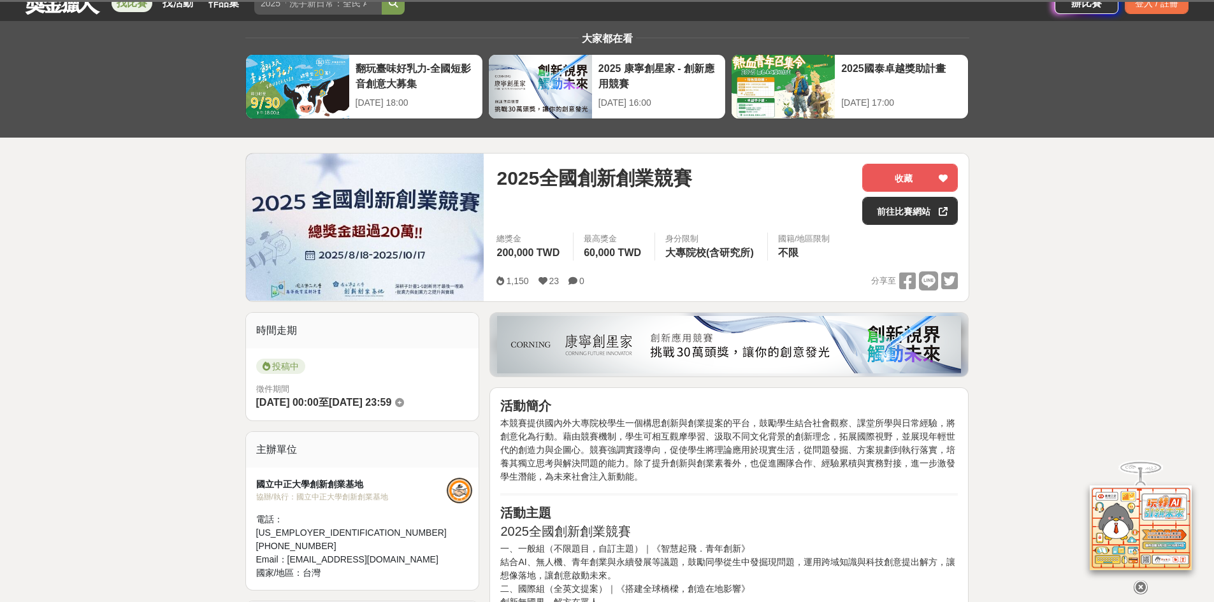
scroll to position [64, 0]
